Goal: Information Seeking & Learning: Understand process/instructions

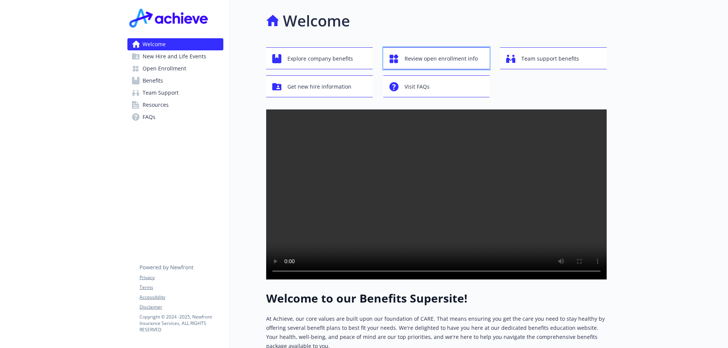
click at [446, 55] on span "Review open enrollment info" at bounding box center [441, 59] width 73 height 14
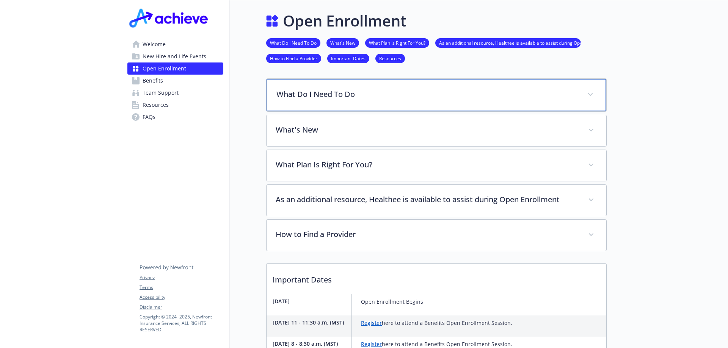
click at [300, 92] on p "What Do I Need To Do" at bounding box center [427, 94] width 302 height 11
